Goal: Task Accomplishment & Management: Manage account settings

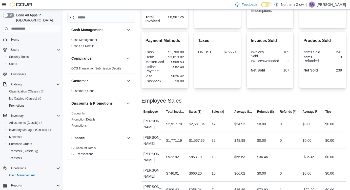
scroll to position [315, 0]
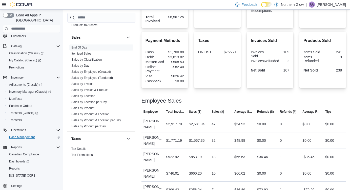
click at [29, 135] on span "Cash Management" at bounding box center [22, 137] width 26 height 4
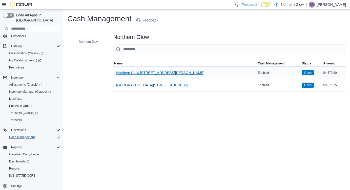
click at [153, 73] on span "Northern Glow [STREET_ADDRESS][PERSON_NAME]" at bounding box center [160, 72] width 88 height 5
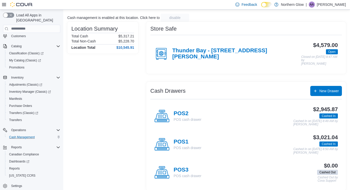
scroll to position [29, 0]
click at [184, 167] on h4 "POS3" at bounding box center [188, 170] width 28 height 7
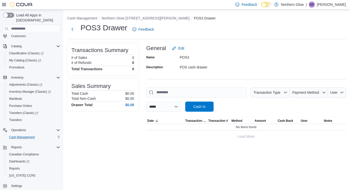
click at [258, 57] on div "Name POS3 Description POS cash drawer" at bounding box center [246, 62] width 200 height 18
